Goal: Transaction & Acquisition: Obtain resource

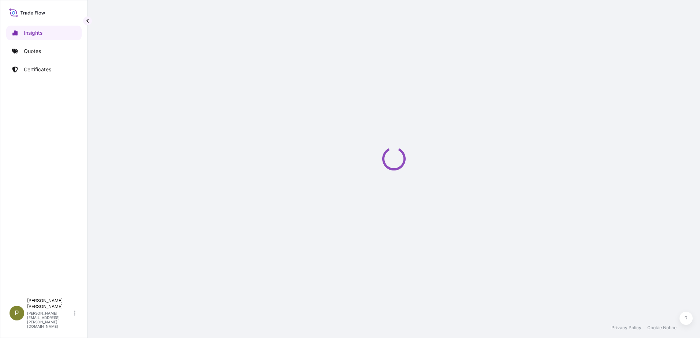
select select "2025"
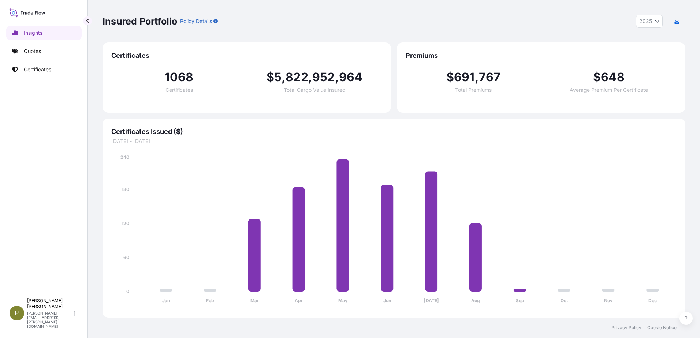
click at [689, 109] on div "Insured Portfolio Policy Details 2025 2025 2024 2023 2022 Certificates 1068 Cer…" at bounding box center [394, 159] width 612 height 318
click at [42, 49] on link "Quotes" at bounding box center [43, 51] width 75 height 15
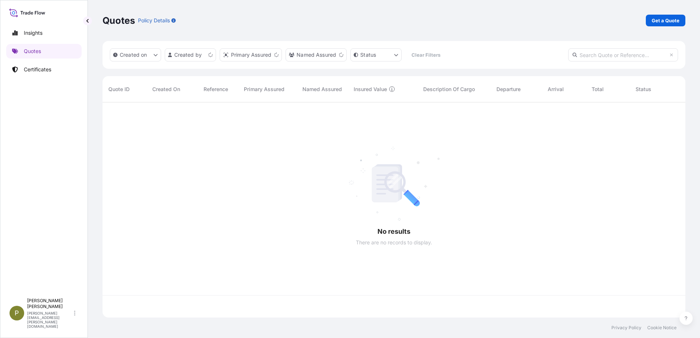
scroll to position [214, 577]
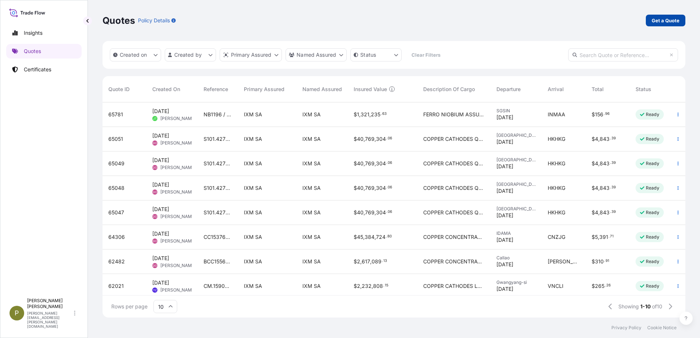
click at [671, 25] on link "Get a Quote" at bounding box center [666, 21] width 40 height 12
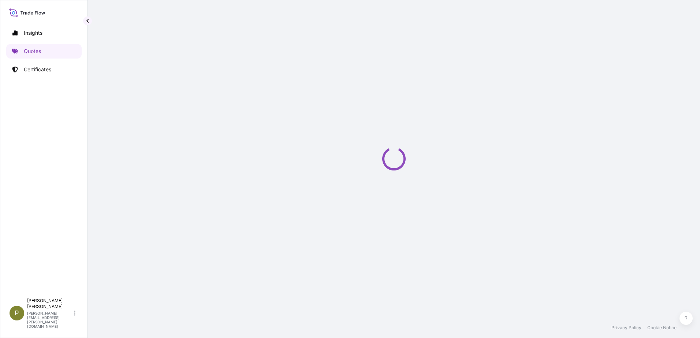
select select "Sea"
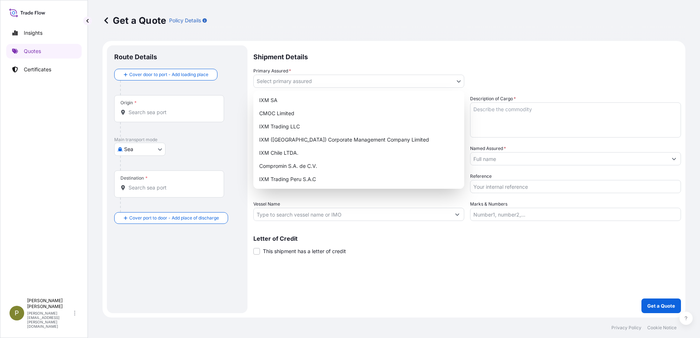
click at [292, 80] on body "Insights Quotes Certificates P [PERSON_NAME] [PERSON_NAME][EMAIL_ADDRESS][PERSO…" at bounding box center [350, 169] width 700 height 338
click at [284, 101] on div "IXM SA" at bounding box center [358, 100] width 205 height 13
select select "31846"
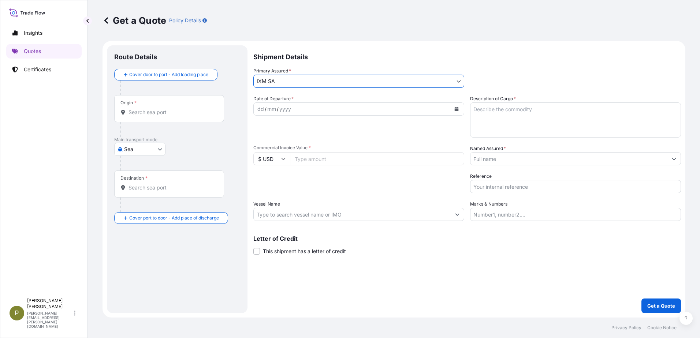
click at [176, 119] on div "Origin *" at bounding box center [169, 108] width 110 height 27
click at [176, 116] on input "Origin *" at bounding box center [171, 112] width 86 height 7
click at [169, 115] on input "Origin * Please select an origin" at bounding box center [171, 112] width 86 height 7
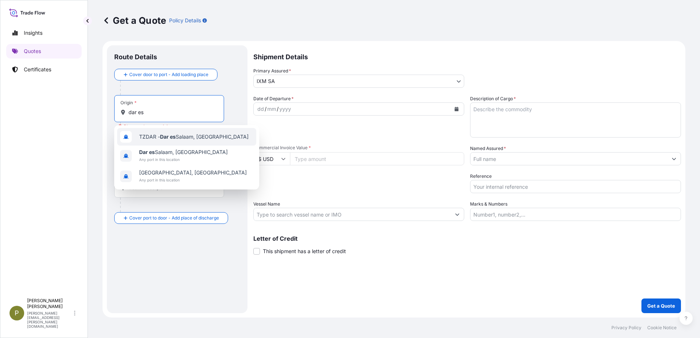
click at [179, 138] on span "TZDAR - [GEOGRAPHIC_DATA], [GEOGRAPHIC_DATA]" at bounding box center [193, 136] width 109 height 7
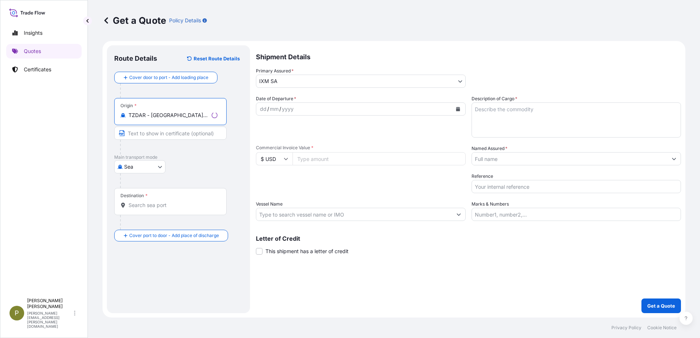
type input "TZDAR - [GEOGRAPHIC_DATA], [GEOGRAPHIC_DATA]"
click at [166, 206] on input "Destination *" at bounding box center [172, 205] width 89 height 7
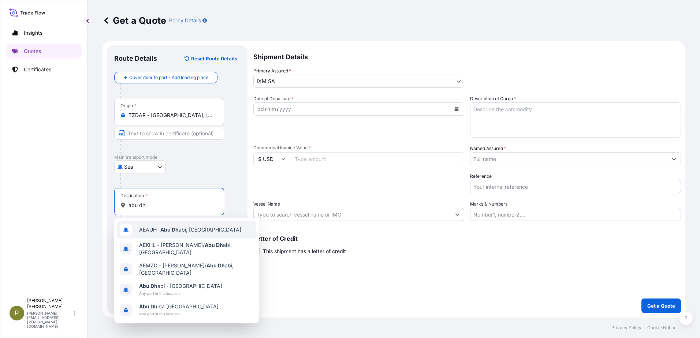
click at [152, 230] on span "[PERSON_NAME], [GEOGRAPHIC_DATA]" at bounding box center [190, 229] width 102 height 7
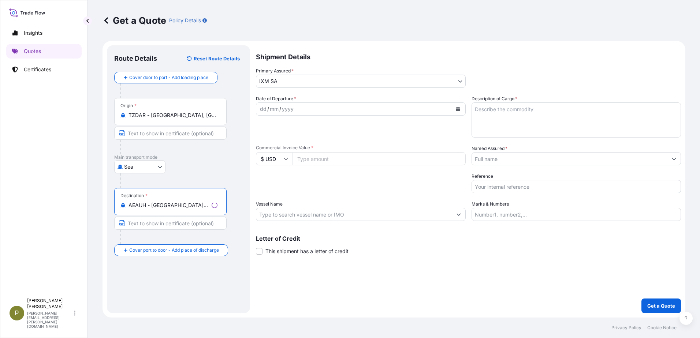
type input "AEAUH - [GEOGRAPHIC_DATA], [GEOGRAPHIC_DATA]"
click at [291, 109] on div "yyyy" at bounding box center [287, 109] width 13 height 9
click at [455, 108] on icon "Calendar" at bounding box center [456, 109] width 4 height 4
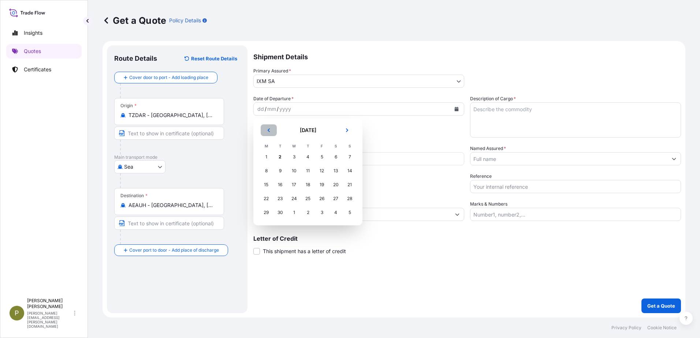
click at [271, 134] on button "Previous" at bounding box center [269, 130] width 16 height 12
click at [321, 212] on div "29" at bounding box center [321, 212] width 13 height 13
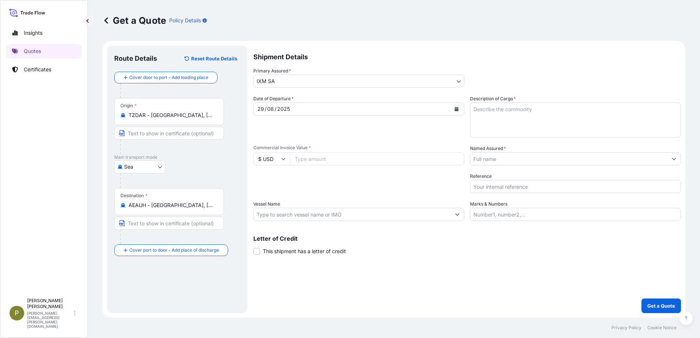
click at [312, 160] on input "Commercial Invoice Value *" at bounding box center [377, 158] width 174 height 13
type input "4639438.98"
click at [328, 214] on input "Vessel Name" at bounding box center [352, 214] width 197 height 13
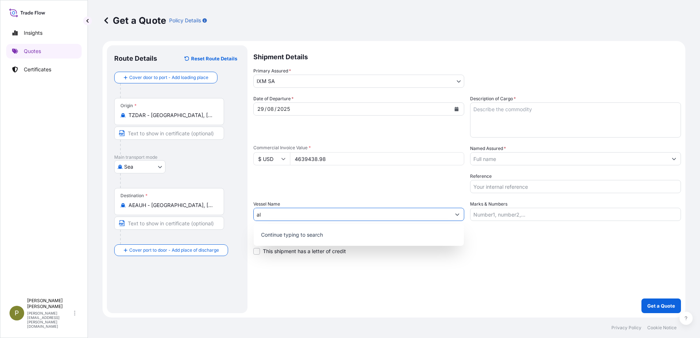
type input "a"
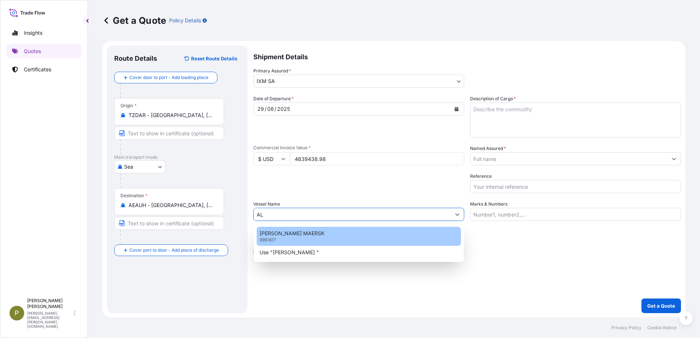
type input "A"
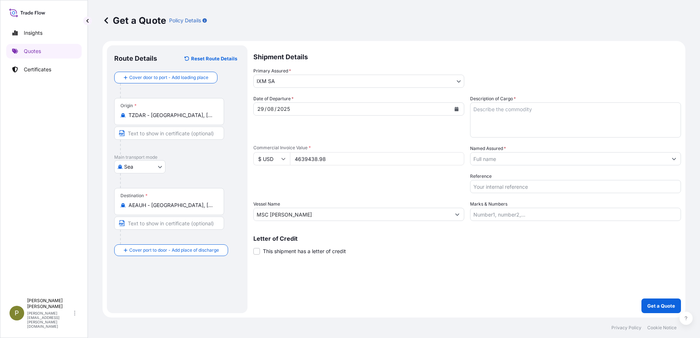
click at [578, 269] on div "Shipment Details Primary Assured * IXM SA IXM SA CMOC Limited IXM Trading LLC I…" at bounding box center [467, 179] width 428 height 268
click at [311, 217] on input "MSC [PERSON_NAME]" at bounding box center [352, 214] width 197 height 13
click at [311, 216] on input "MSC [PERSON_NAME]" at bounding box center [352, 214] width 197 height 13
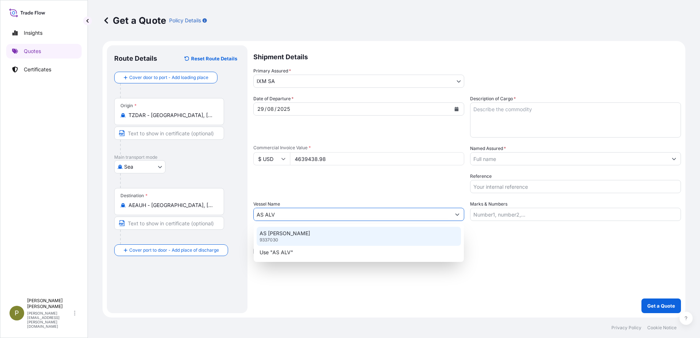
click at [297, 235] on div "AS [PERSON_NAME] 9337030" at bounding box center [359, 236] width 204 height 19
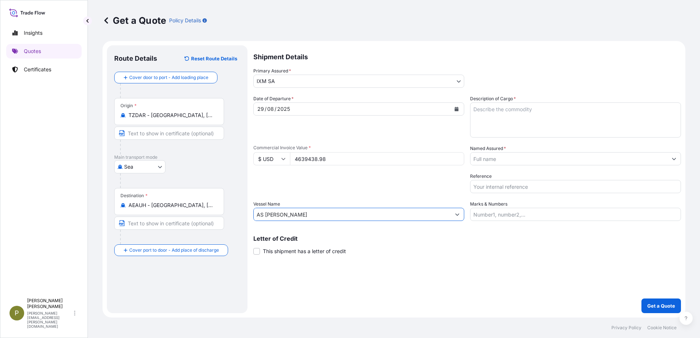
type input "AS [PERSON_NAME]"
click at [500, 114] on textarea "Description of Cargo *" at bounding box center [575, 119] width 211 height 35
type textarea "475.596MT OF COPPER CATHODES"
click at [658, 160] on input "Named Assured *" at bounding box center [568, 158] width 197 height 13
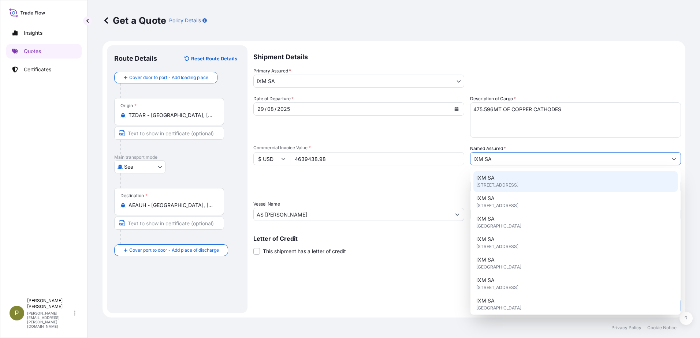
click at [513, 176] on div "IXM SA [STREET_ADDRESS]" at bounding box center [575, 181] width 204 height 20
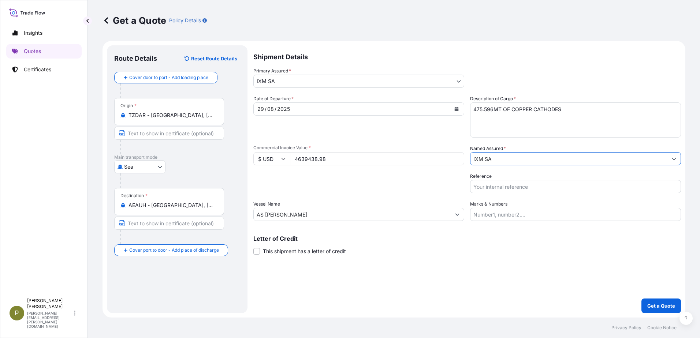
type input "IXM SA"
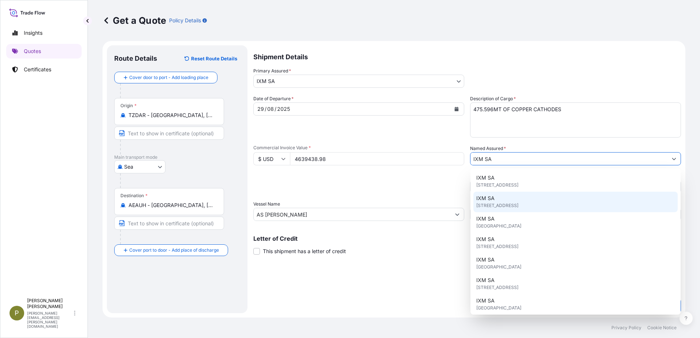
click at [326, 214] on input "AS [PERSON_NAME]" at bounding box center [352, 214] width 197 height 13
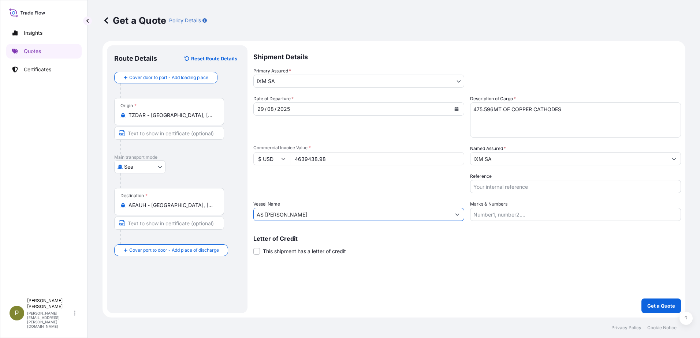
click at [504, 186] on input "Reference" at bounding box center [575, 186] width 211 height 13
paste input "AS [PERSON_NAME] EBKG13537480"
type input "AS [PERSON_NAME] EBKG13537480"
click at [670, 310] on button "Get a Quote" at bounding box center [661, 306] width 40 height 15
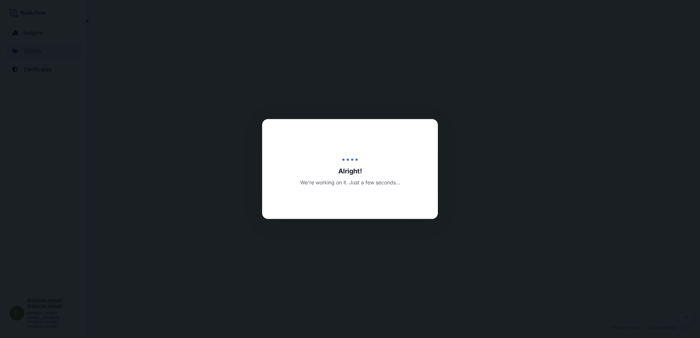
select select "Sea"
select select "31846"
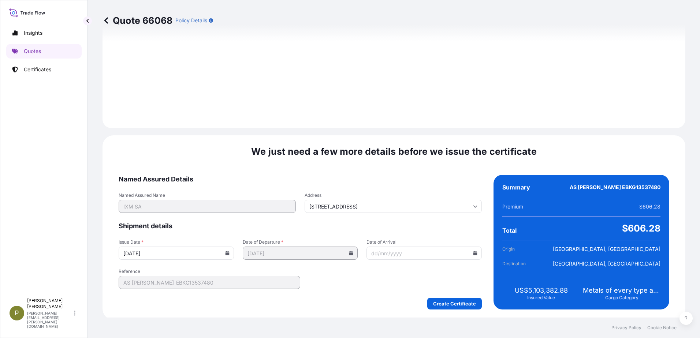
scroll to position [764, 0]
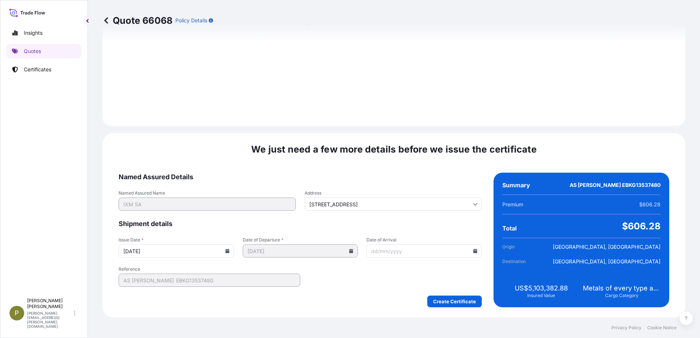
click at [227, 251] on icon at bounding box center [227, 251] width 4 height 4
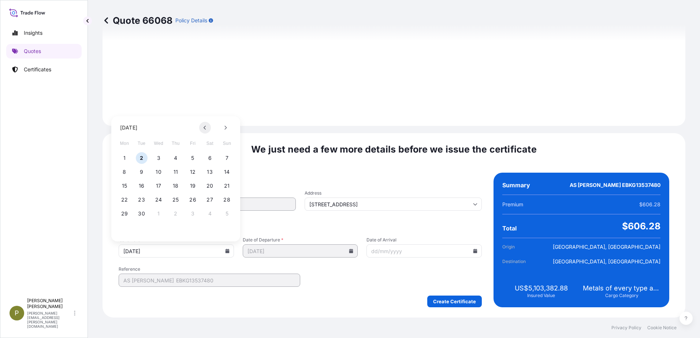
click at [205, 127] on icon at bounding box center [205, 128] width 3 height 4
click at [190, 212] on button "29" at bounding box center [193, 214] width 12 height 12
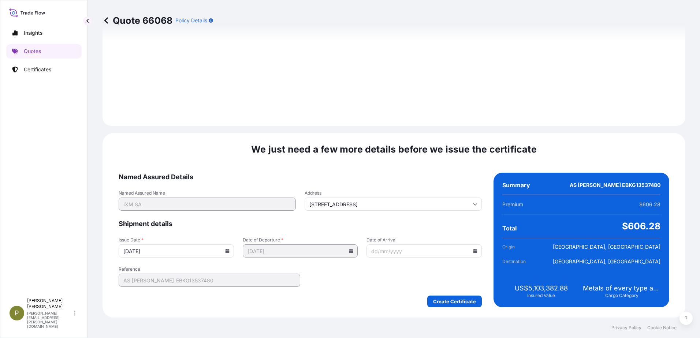
type input "[DATE]"
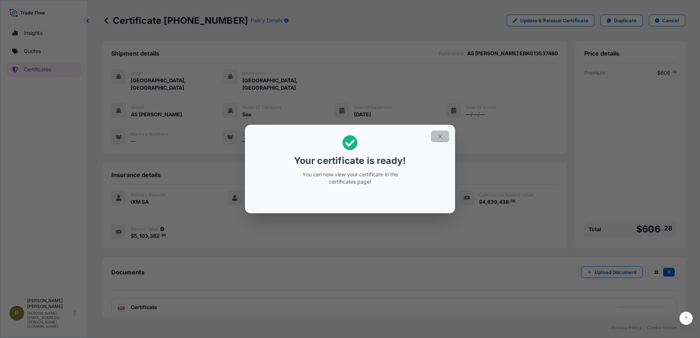
click at [439, 135] on icon "button" at bounding box center [440, 136] width 7 height 7
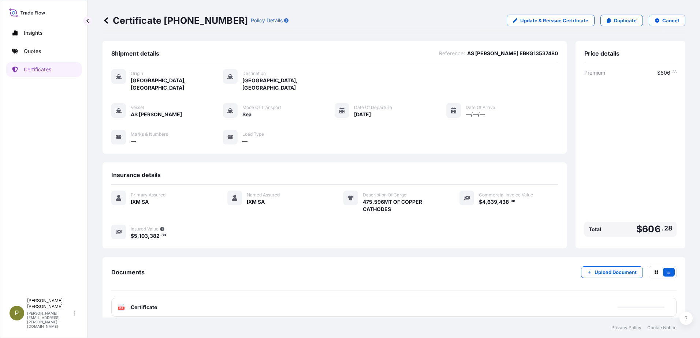
scroll to position [1, 0]
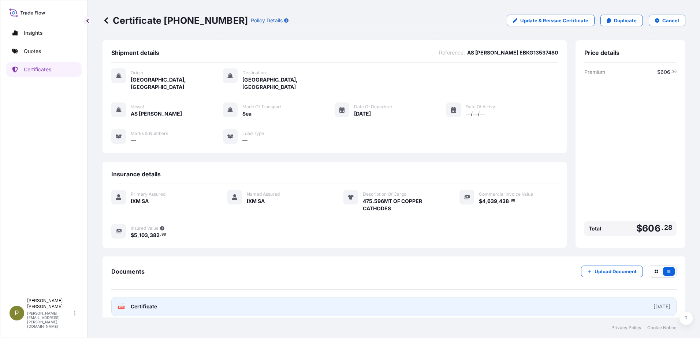
click at [146, 303] on span "Certificate" at bounding box center [144, 306] width 26 height 7
